Goal: Task Accomplishment & Management: Complete application form

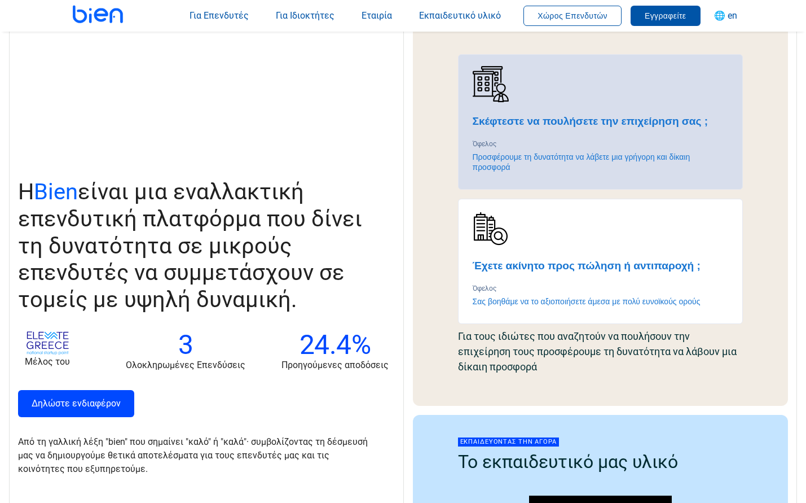
scroll to position [1002, 0]
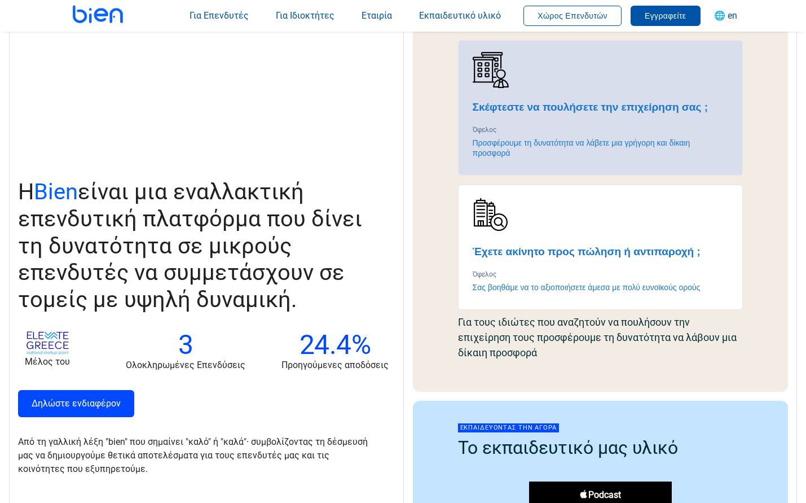
click at [542, 108] on h4 "Σκέφτεστε να πουλήσετε την επιχείρηση σας ;" at bounding box center [601, 107] width 256 height 14
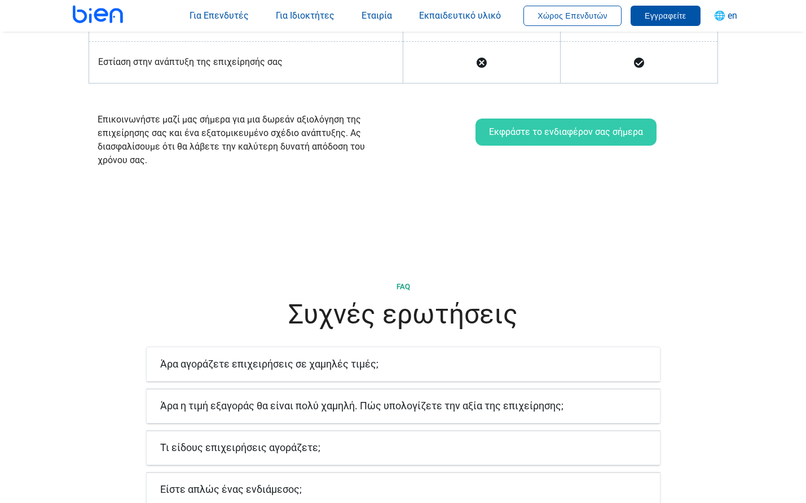
scroll to position [1820, 0]
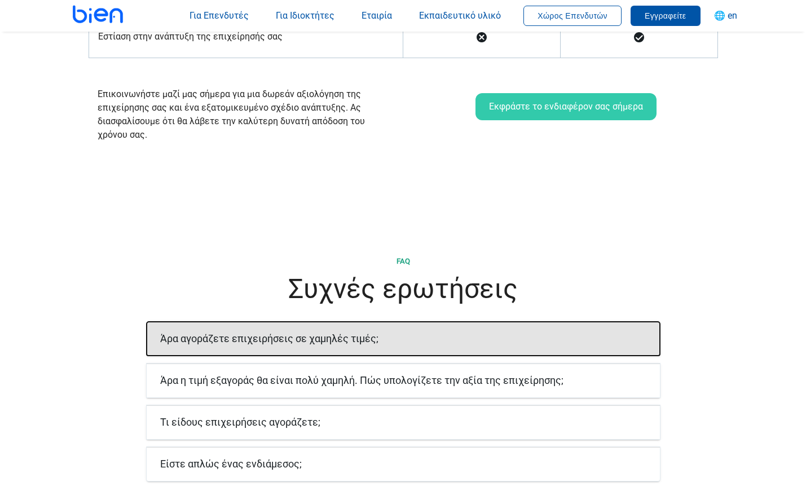
click at [233, 332] on font "Άρα αγοράζετε επιχειρήσεις σε χαμηλές τιμές;" at bounding box center [269, 338] width 218 height 12
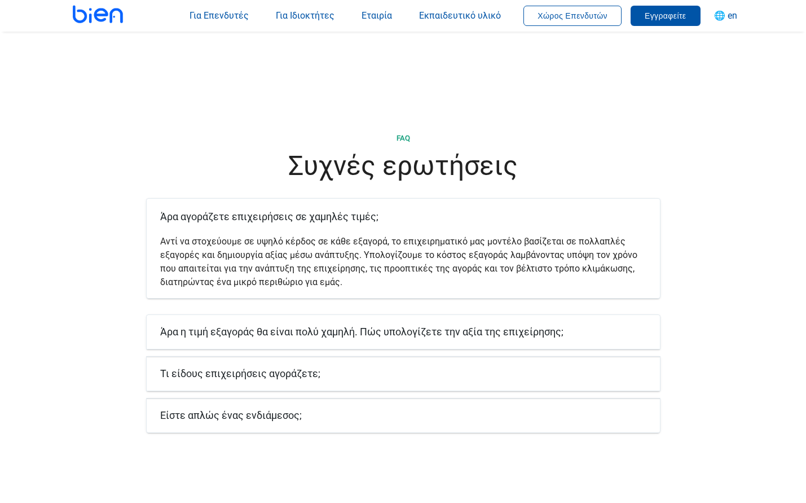
scroll to position [1947, 0]
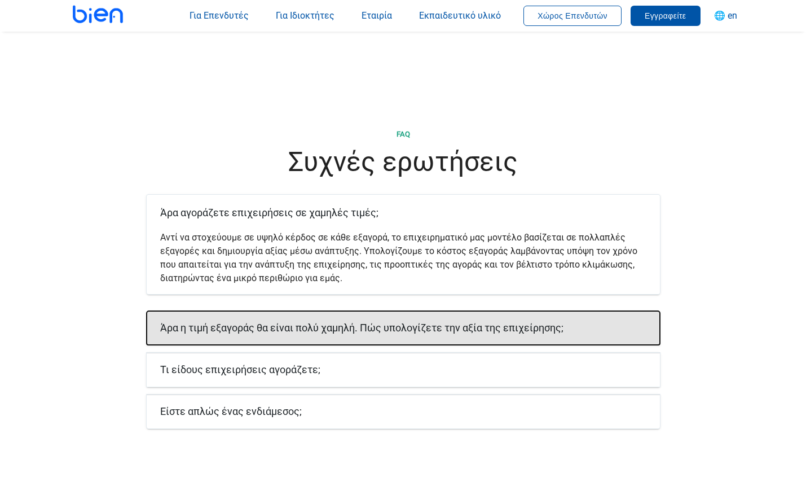
click at [320, 322] on font "Άρα η τιμή εξαγοράς θα είναι πολύ χαμηλή. Πώς υπολογίζετε την αξία της επιχείρη…" at bounding box center [362, 328] width 404 height 12
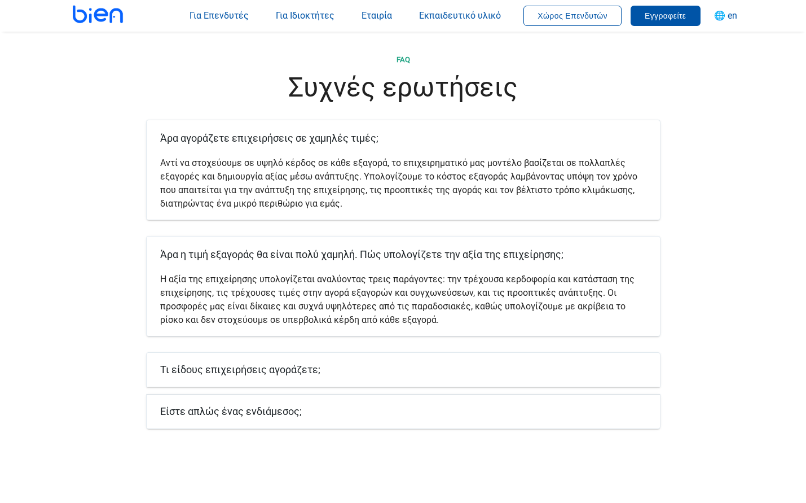
scroll to position [2074, 0]
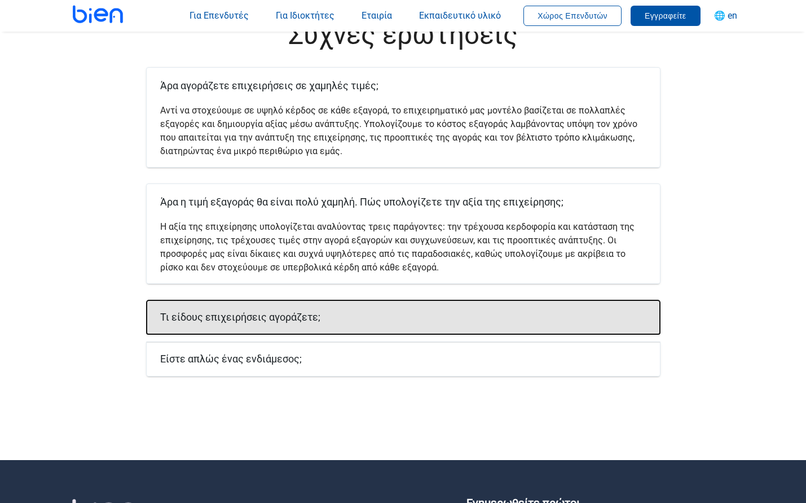
click at [266, 311] on font "Τι είδους επιχειρήσεις αγοράζετε;" at bounding box center [240, 317] width 160 height 12
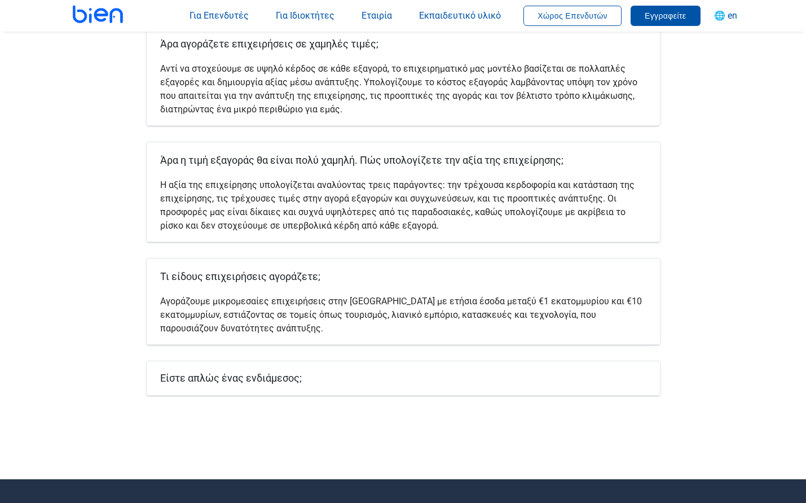
scroll to position [2116, 0]
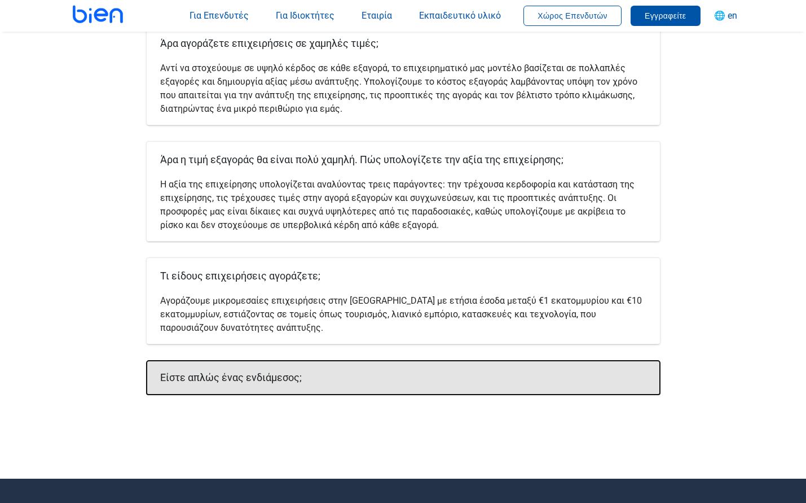
click at [234, 371] on font "Είστε απλώς ένας ενδιάμεσος;" at bounding box center [231, 377] width 142 height 12
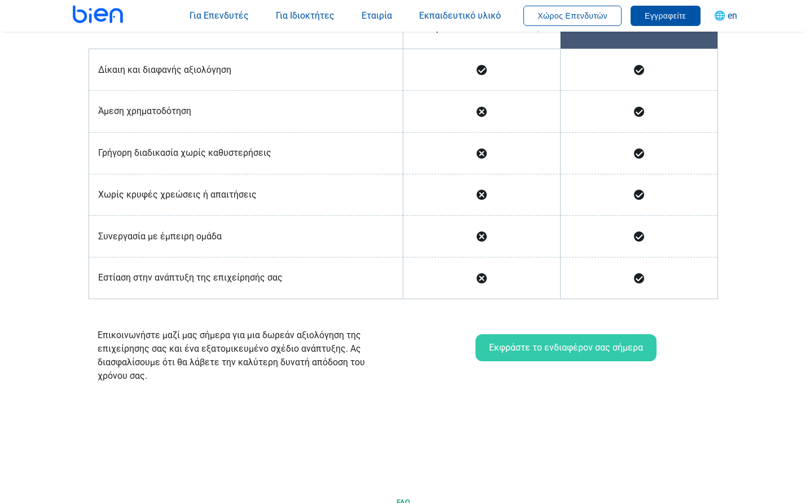
scroll to position [1538, 0]
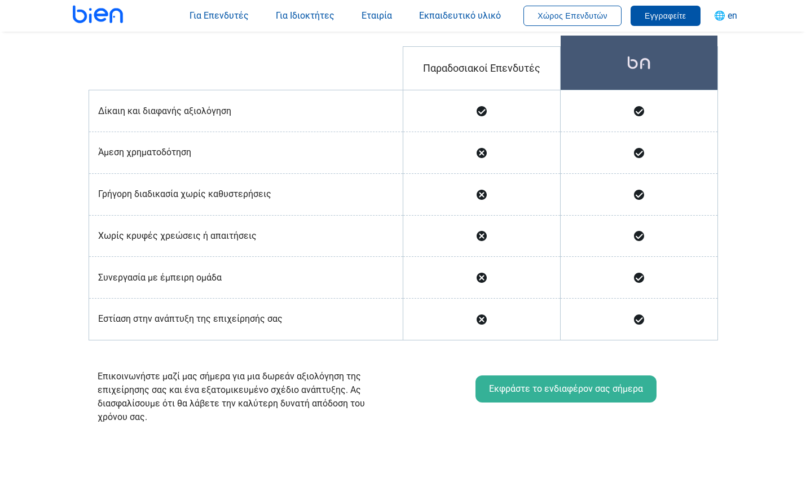
click at [550, 383] on font "Εκφράστε το ενδιαφέρον σας σήμερα" at bounding box center [566, 388] width 154 height 11
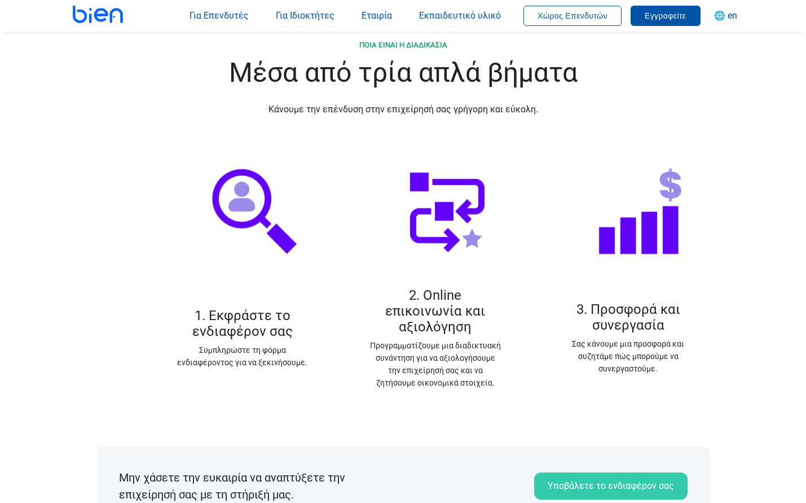
scroll to position [1397, 0]
